Goal: Communication & Community: Ask a question

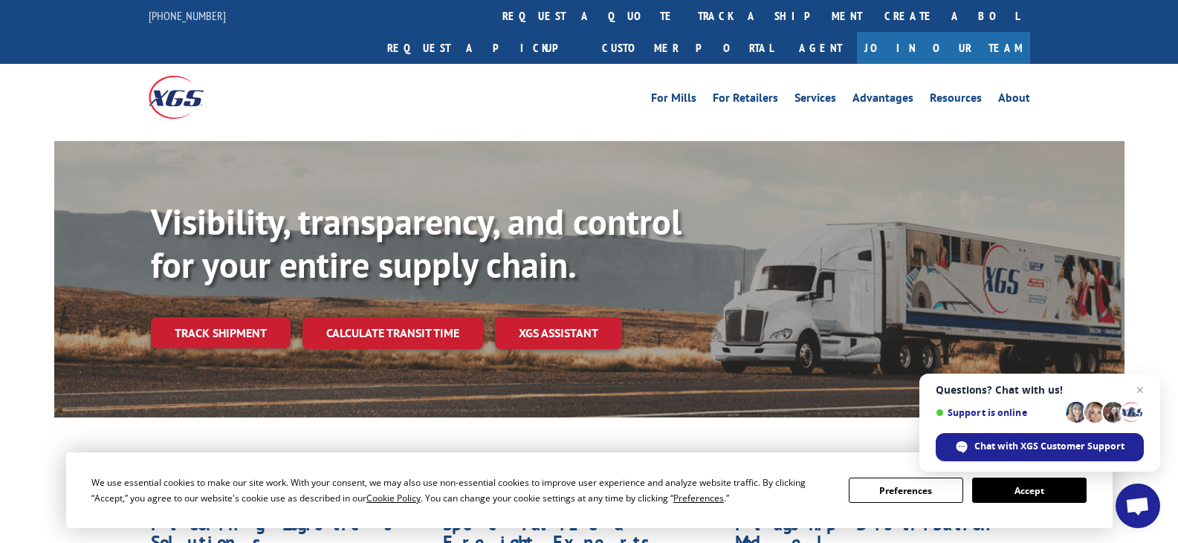
click at [687, 13] on link "track a shipment" at bounding box center [780, 16] width 187 height 32
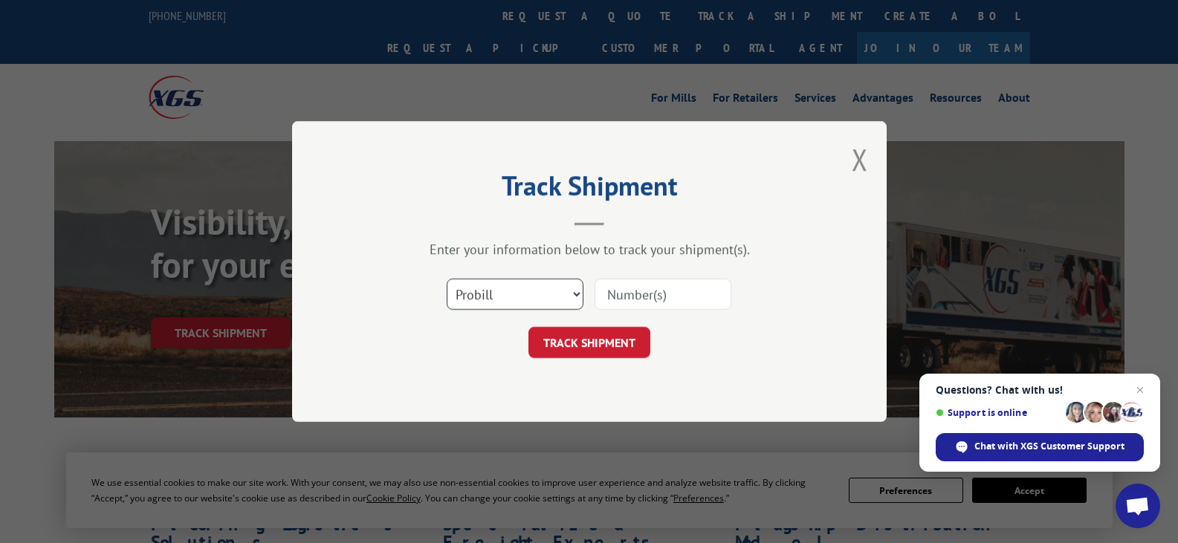
click at [522, 297] on select "Select category... Probill BOL PO" at bounding box center [515, 294] width 137 height 31
click at [447, 279] on select "Select category... Probill BOL PO" at bounding box center [515, 294] width 137 height 31
click at [621, 299] on input at bounding box center [663, 294] width 137 height 31
paste input "17674190"
type input "17674190"
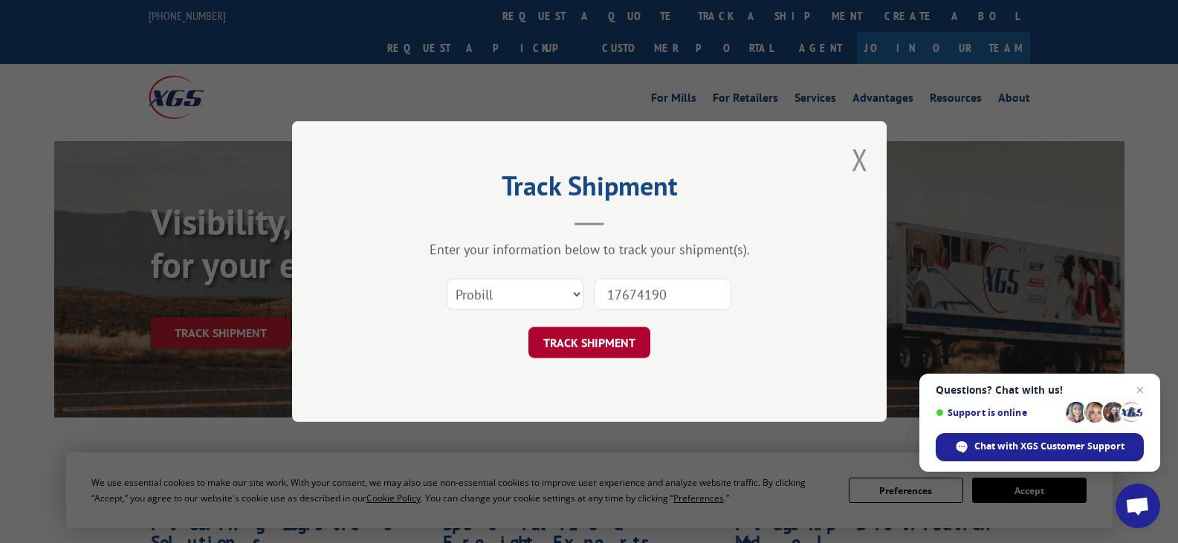
click at [598, 343] on button "TRACK SHIPMENT" at bounding box center [589, 342] width 122 height 31
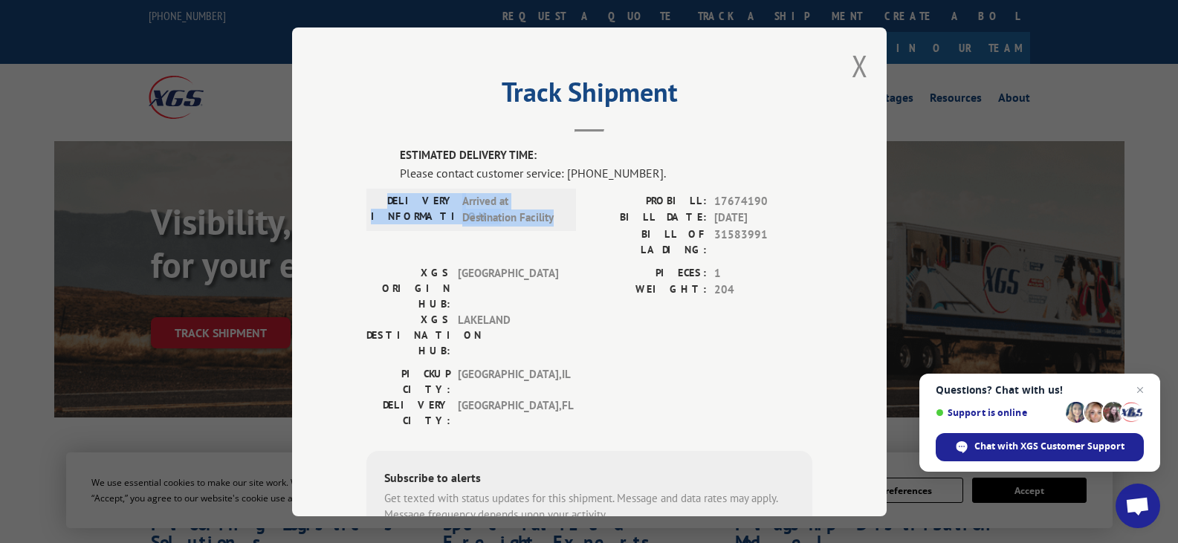
drag, startPoint x: 404, startPoint y: 197, endPoint x: 546, endPoint y: 218, distance: 143.6
click at [546, 218] on div "DELIVERY INFORMATION: Arrived at Destination Facility" at bounding box center [471, 208] width 201 height 33
copy div "DELIVERY INFORMATION: Arrived at Destination Facility"
click at [1058, 441] on span "Chat with XGS Customer Support" at bounding box center [1049, 446] width 150 height 13
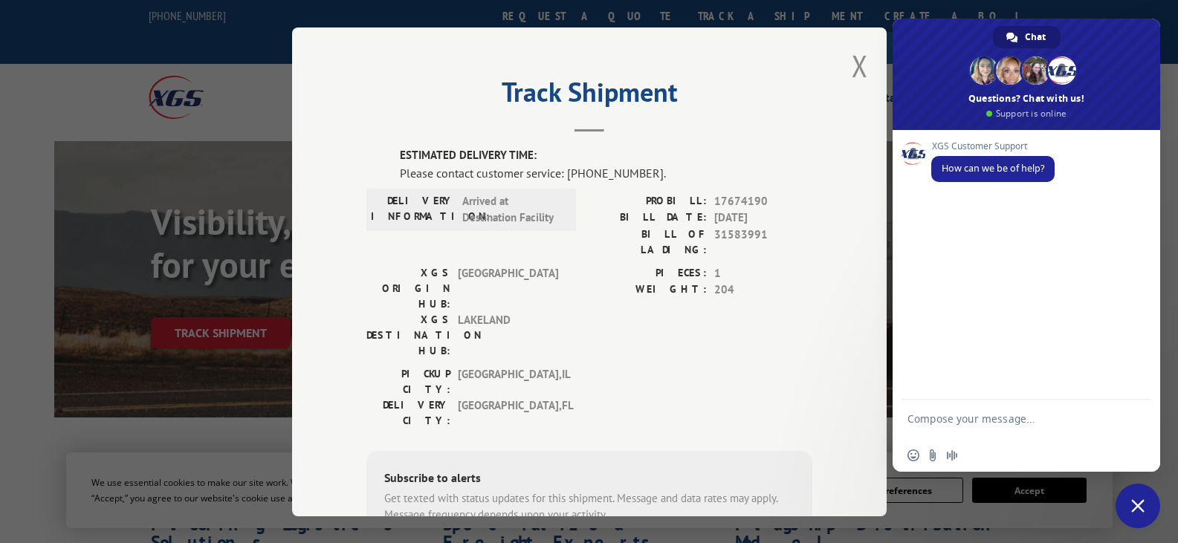
click at [958, 418] on textarea "Compose your message..." at bounding box center [1009, 425] width 205 height 27
paste textarea "17674190"
type textarea "Hi, please check when tis will be delivered 17674190"
click at [1136, 418] on span "Send" at bounding box center [1134, 418] width 11 height 11
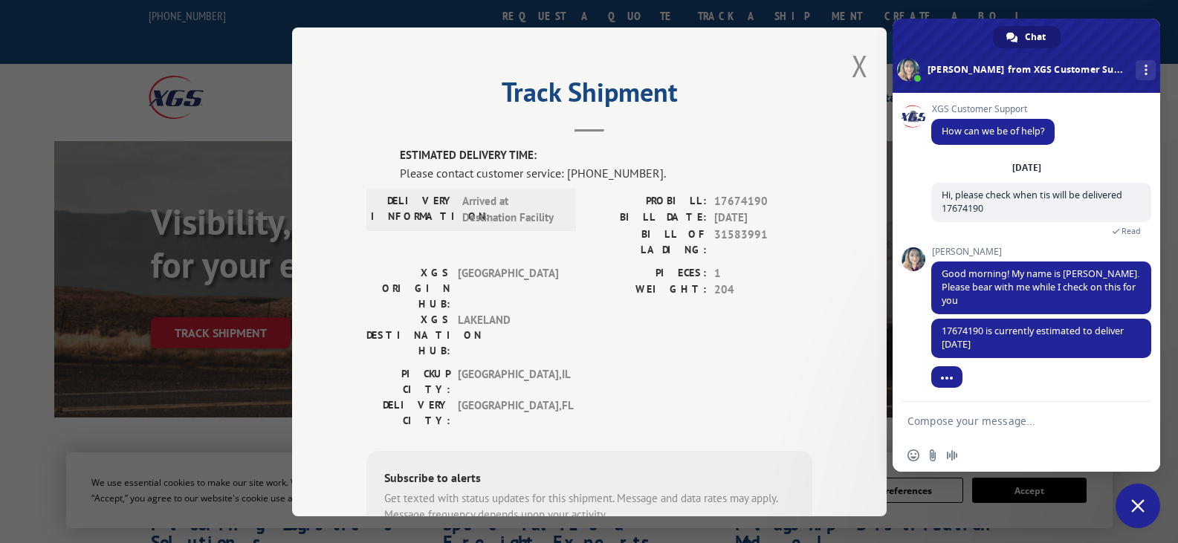
click at [951, 423] on textarea "Compose your message..." at bounding box center [1009, 421] width 205 height 13
type textarea "i"
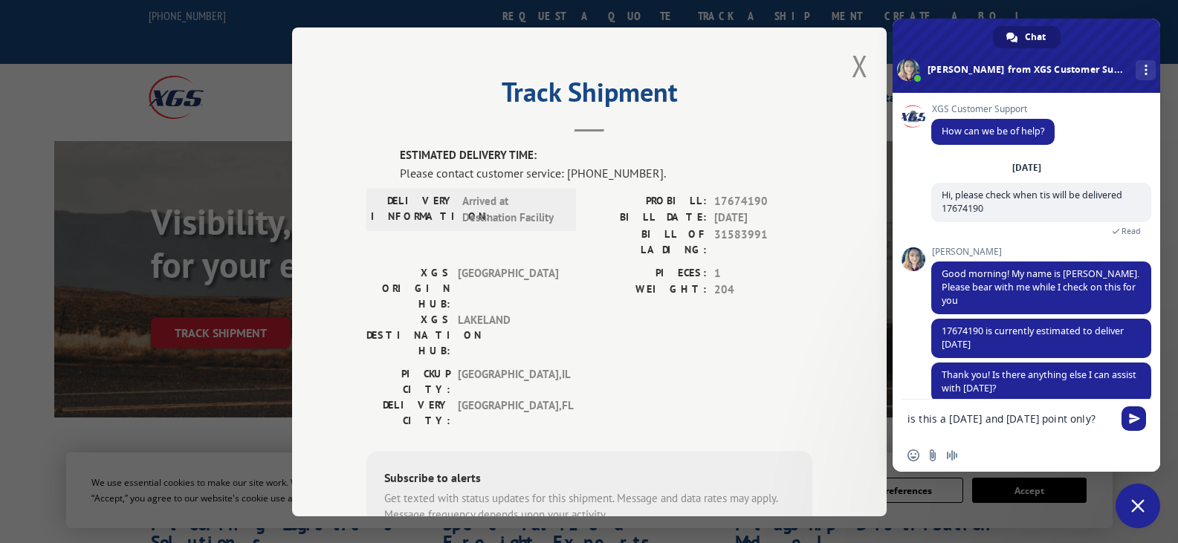
scroll to position [6, 0]
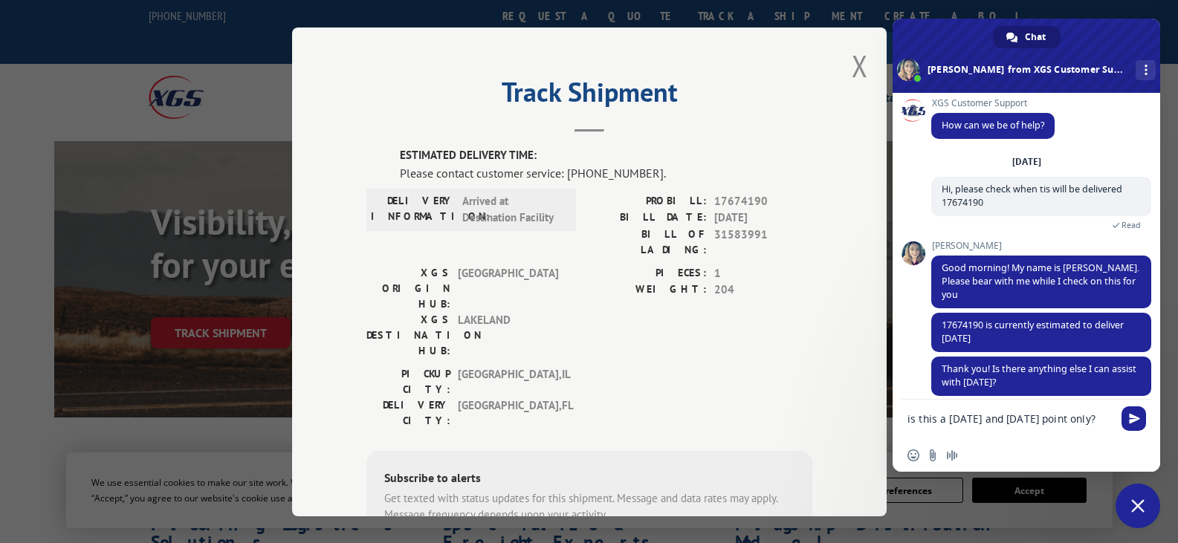
click at [955, 419] on textarea "is this a [DATE] and [DATE] point only?" at bounding box center [1009, 425] width 205 height 27
click at [949, 420] on textarea "is this a [DATE] and [DATE] point only?" at bounding box center [1009, 425] width 205 height 27
click at [1014, 420] on textarea "is this a [DATE] and [DATE] point only?" at bounding box center [1009, 425] width 205 height 27
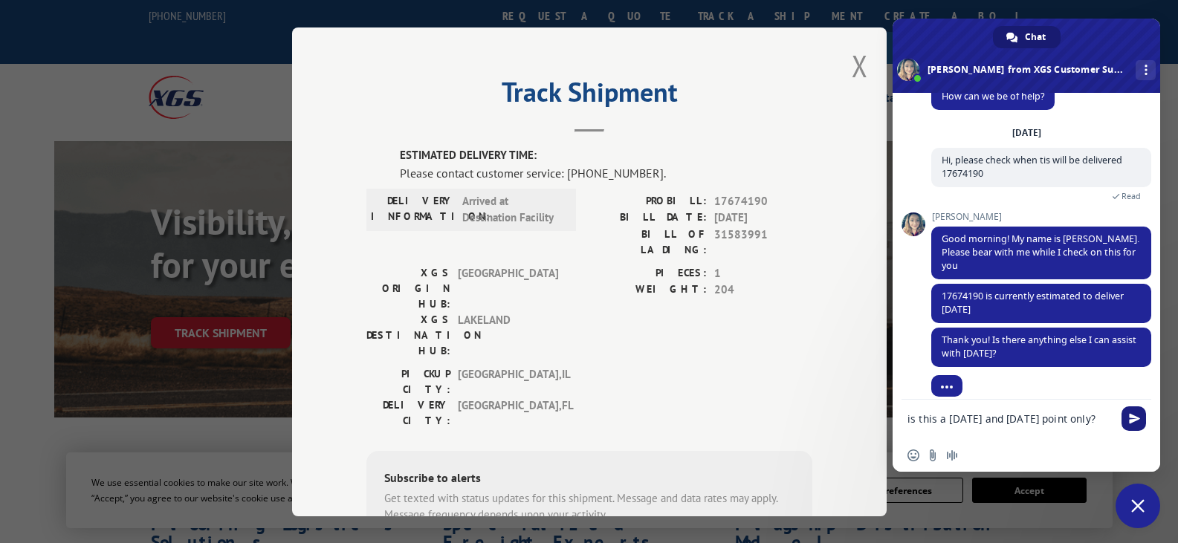
type textarea "is this a [DATE] and [DATE] point only?"
click at [1138, 415] on span "Send" at bounding box center [1134, 418] width 11 height 11
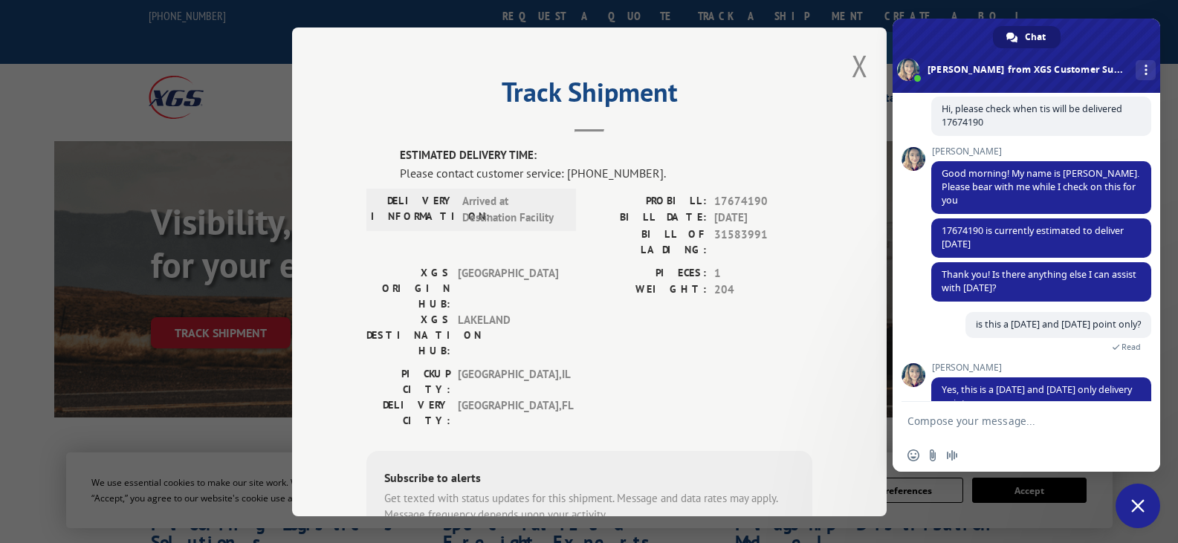
scroll to position [105, 0]
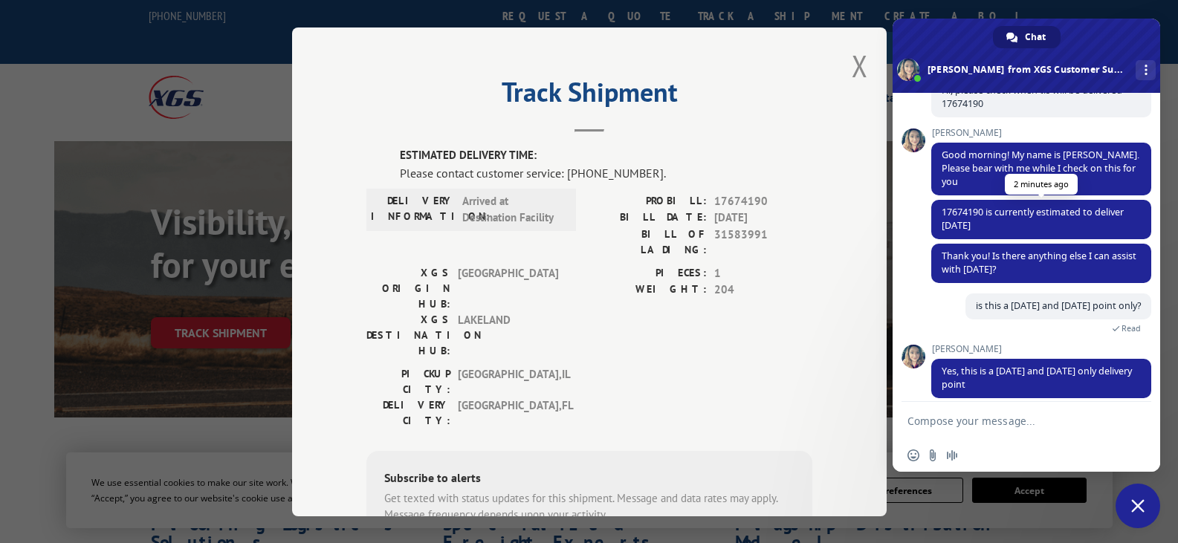
click at [961, 206] on span "17674190 is currently estimated to deliver [DATE]" at bounding box center [1033, 219] width 182 height 26
copy span "17674190"
drag, startPoint x: 940, startPoint y: 357, endPoint x: 1029, endPoint y: 372, distance: 90.4
click at [1029, 372] on span "Yes, this is a [DATE] and [DATE] only delivery point" at bounding box center [1041, 378] width 220 height 39
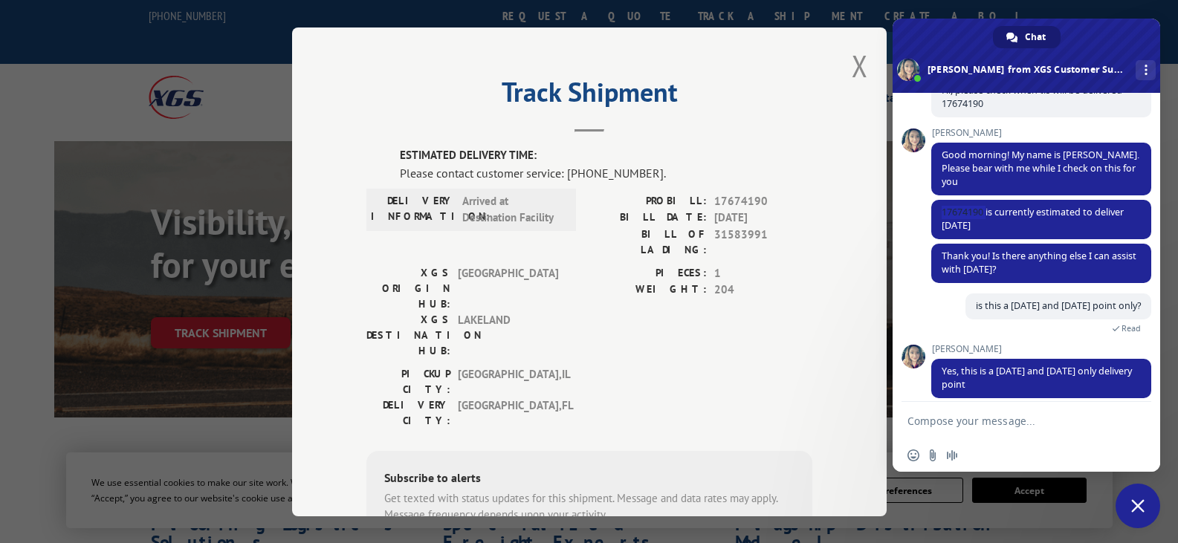
copy span "Yes, this is a [DATE] and [DATE] only delivery point"
click at [954, 415] on textarea "Compose your message..." at bounding box center [1009, 421] width 205 height 13
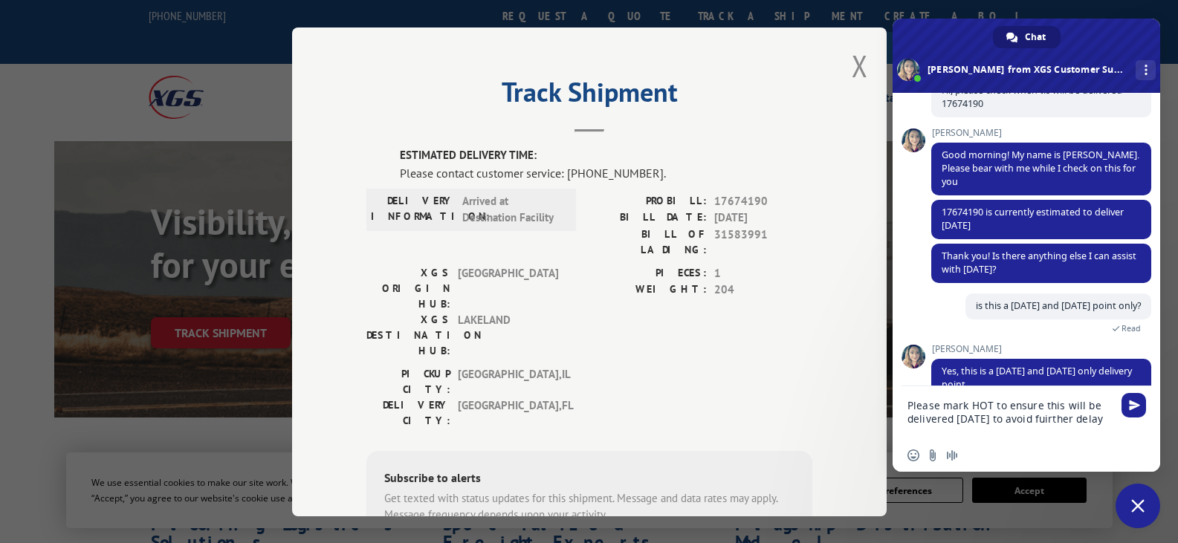
click at [1078, 424] on textarea "Please mark HOT to ensure this will be delivered [DATE] to avoid fuirther delay" at bounding box center [1009, 419] width 205 height 40
click at [1064, 418] on textarea "Please mark HOT to ensure this will be delivered [DATE] to avoid fuirther delay" at bounding box center [1009, 419] width 205 height 40
click at [1068, 421] on textarea "Please mark HOT to ensure this will be delivered [DATE] to avoid fuirther delay" at bounding box center [1009, 419] width 205 height 40
type textarea "Please mark HOT to ensure this will be delivered [DATE] to avoid further delay"
click at [1144, 407] on span "Send" at bounding box center [1133, 405] width 25 height 25
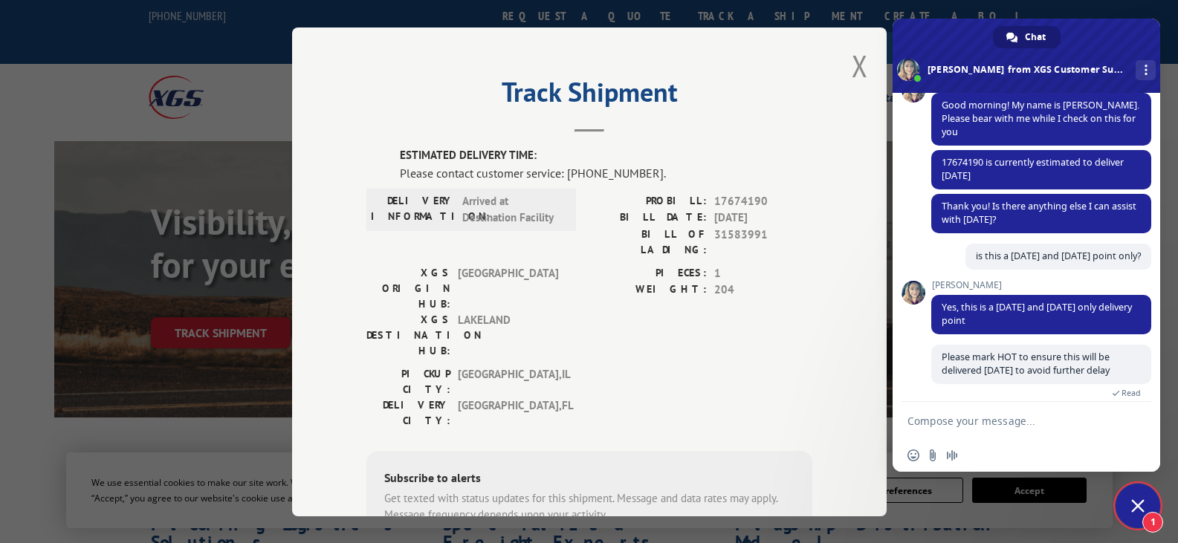
scroll to position [246, 0]
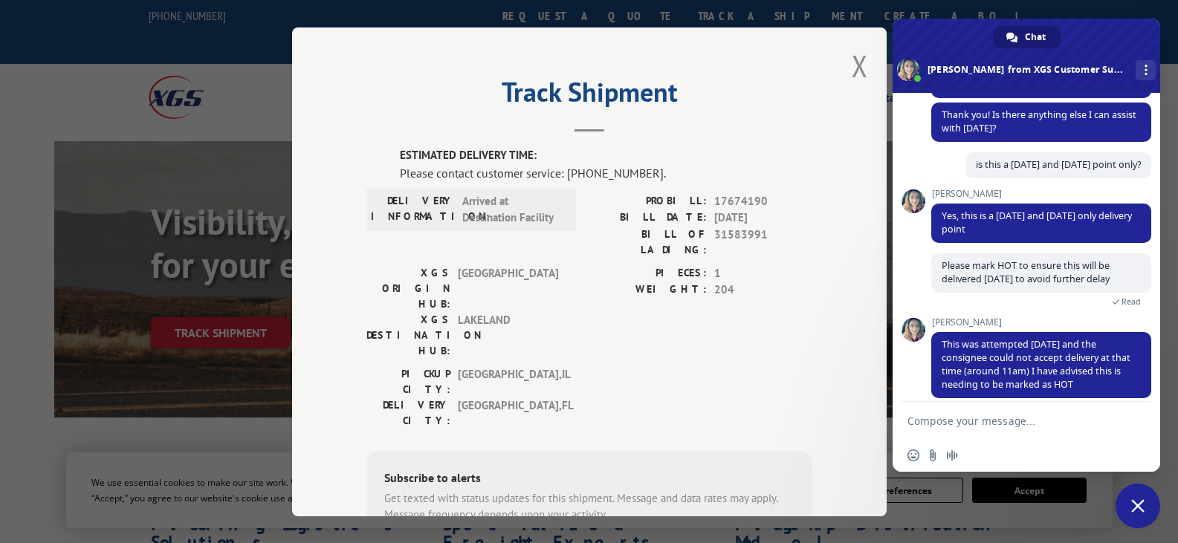
click at [948, 421] on textarea "Compose your message..." at bounding box center [1009, 421] width 205 height 13
type textarea "Will there be a redelivery fee?"
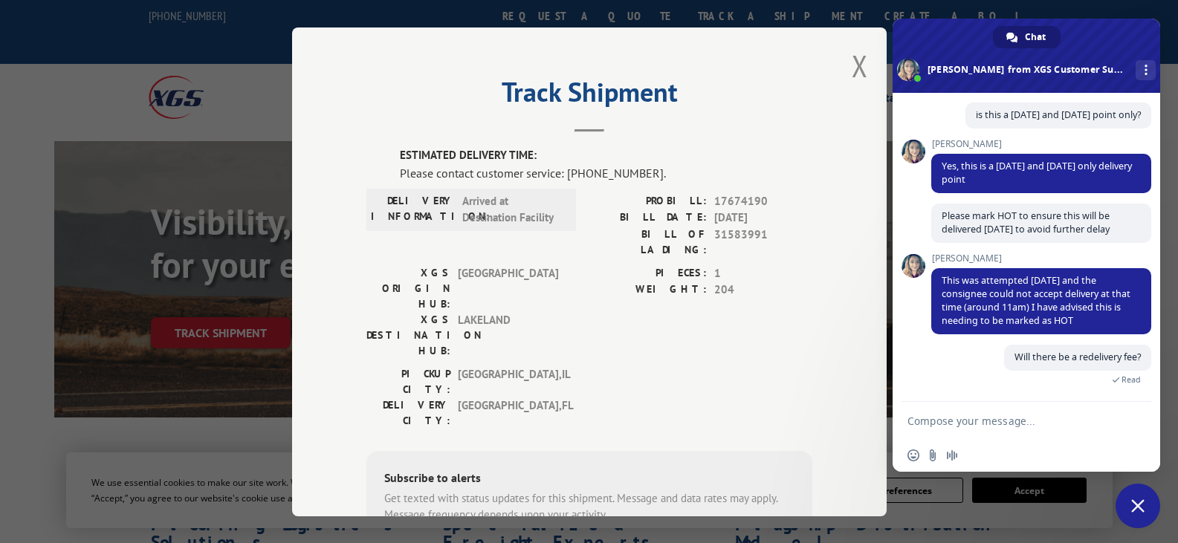
scroll to position [282, 0]
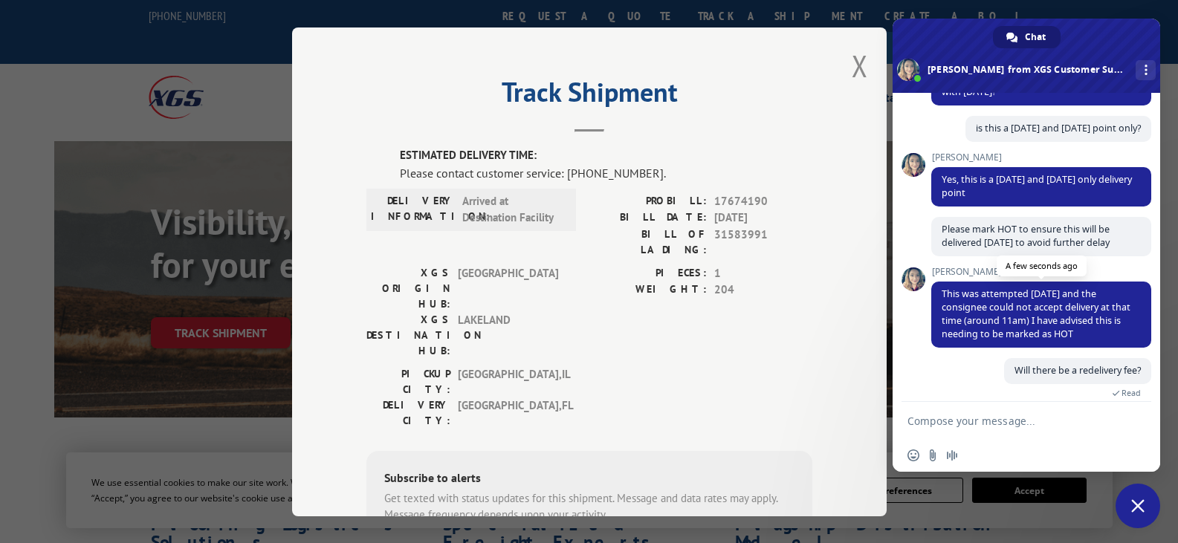
drag, startPoint x: 940, startPoint y: 278, endPoint x: 1117, endPoint y: 323, distance: 182.4
click at [1117, 323] on span "This was attempted [DATE] and the consignee could not accept delivery at that t…" at bounding box center [1041, 315] width 220 height 66
copy span "This was attempted [DATE] and the consignee could not accept delivery at that t…"
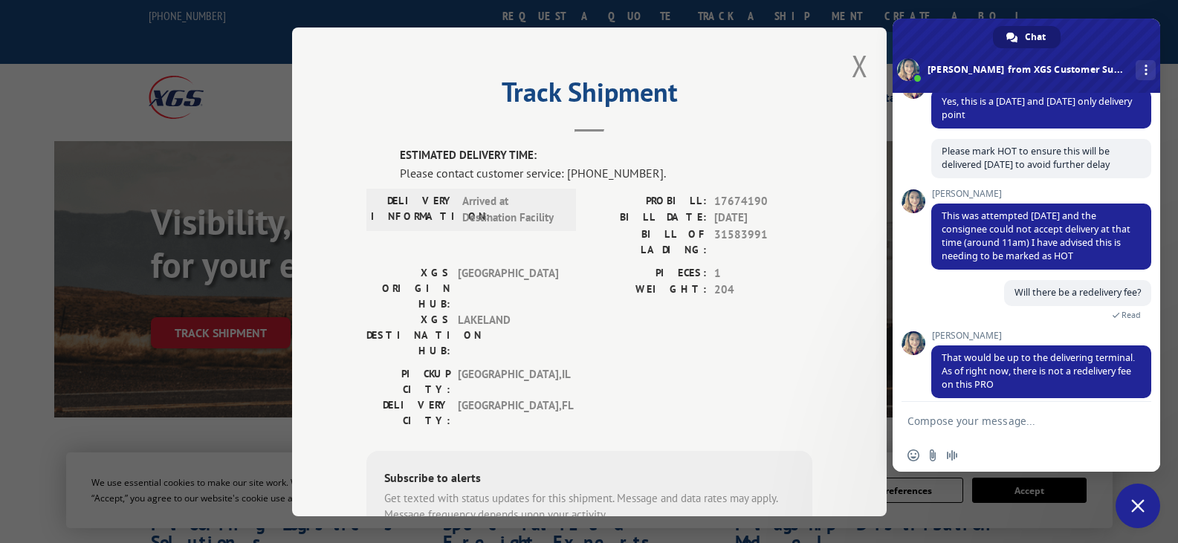
scroll to position [286, 0]
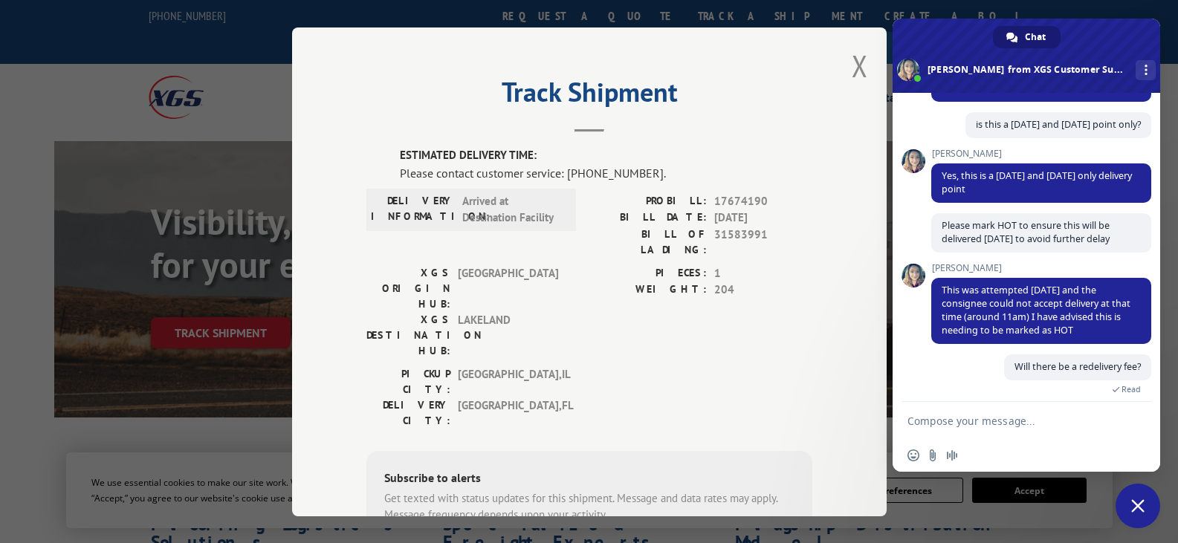
click at [923, 341] on div "XGS Customer Support How can we be of help? [DATE] Hi, please check when tis wi…" at bounding box center [1027, 247] width 268 height 309
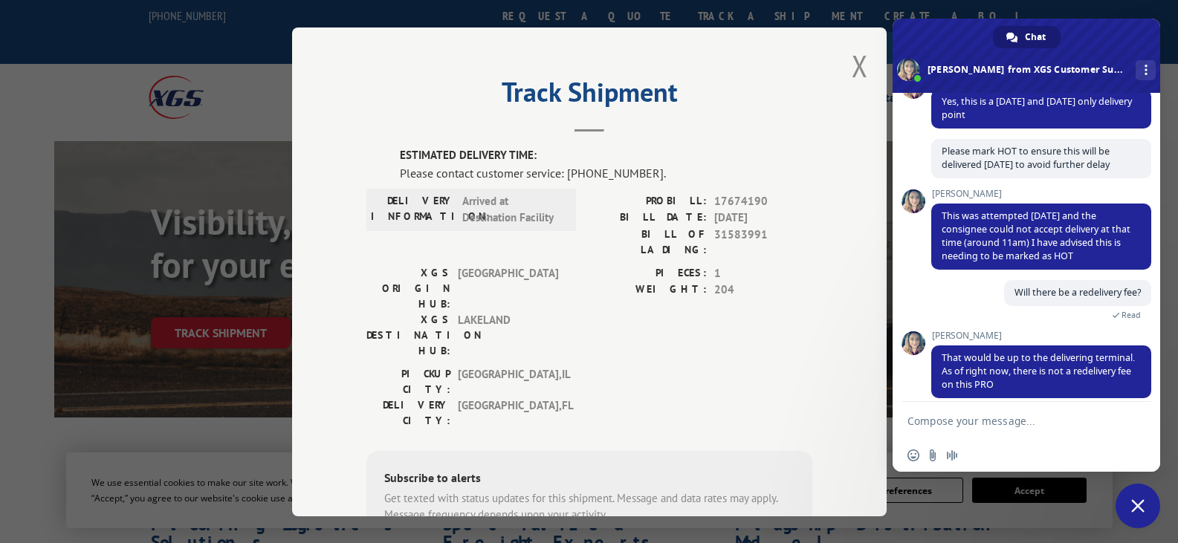
scroll to position [531, 0]
